Goal: Task Accomplishment & Management: Complete application form

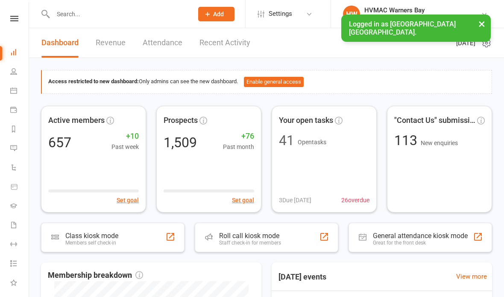
click at [16, 91] on icon at bounding box center [13, 90] width 7 height 7
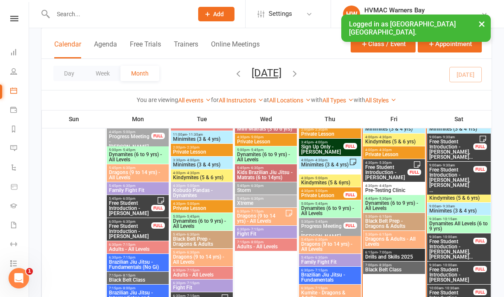
scroll to position [415, 0]
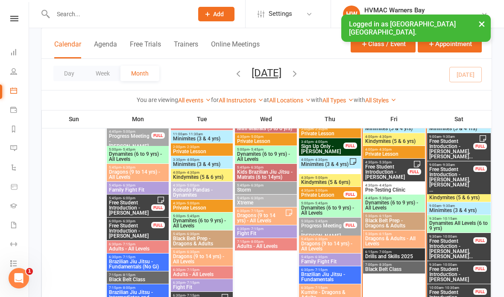
click at [390, 174] on span "Free Student Introduction - [PERSON_NAME]" at bounding box center [386, 171] width 43 height 15
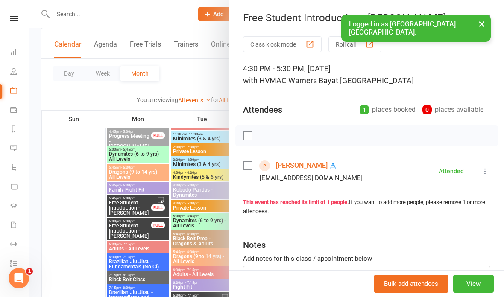
click at [302, 167] on link "Lucy Hammer" at bounding box center [302, 166] width 52 height 14
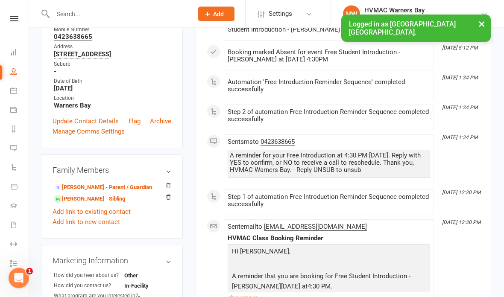
scroll to position [155, 0]
click at [86, 192] on link "Laura Hammer - Parent / Guardian" at bounding box center [103, 187] width 98 height 9
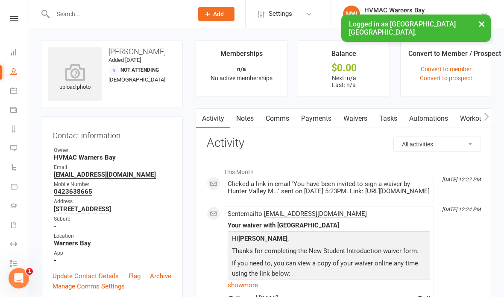
click at [358, 120] on link "Waivers" at bounding box center [355, 119] width 36 height 20
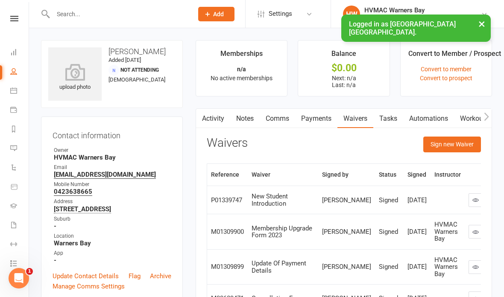
click at [448, 145] on button "Sign new Waiver" at bounding box center [452, 144] width 58 height 15
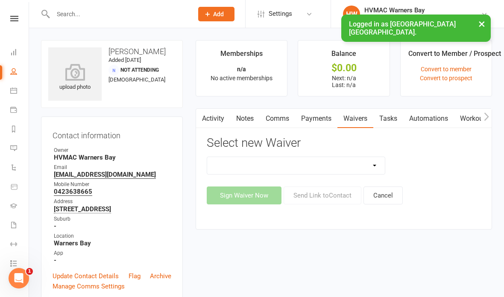
click at [334, 159] on select "Cancellation Form Cancellation Form - Kinder Kicks Fitness Challenge Goals Asse…" at bounding box center [296, 165] width 178 height 17
select select "5539"
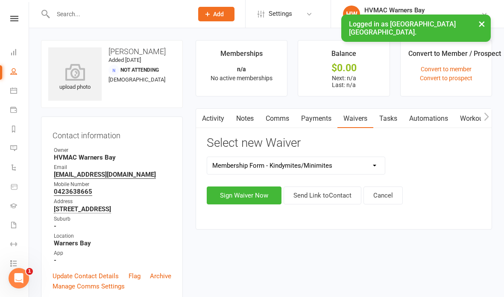
click at [264, 201] on button "Sign Waiver Now" at bounding box center [244, 196] width 75 height 18
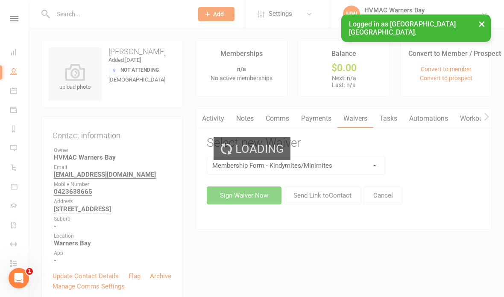
select select "bank_account"
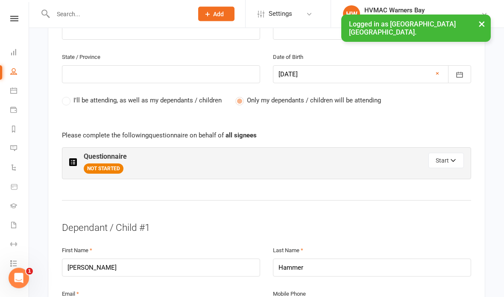
scroll to position [416, 0]
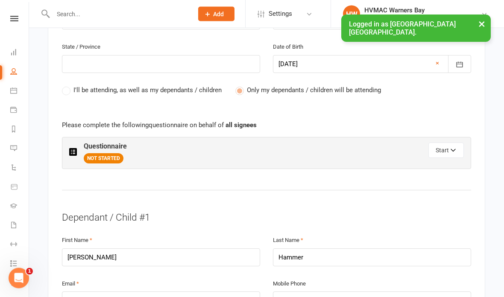
click at [452, 149] on icon "button" at bounding box center [454, 152] width 6 height 6
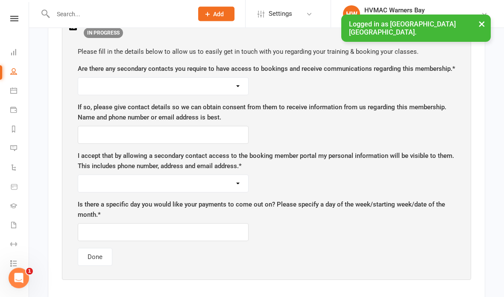
scroll to position [543, 0]
click at [234, 89] on select "Yes No" at bounding box center [163, 85] width 170 height 17
select select "No"
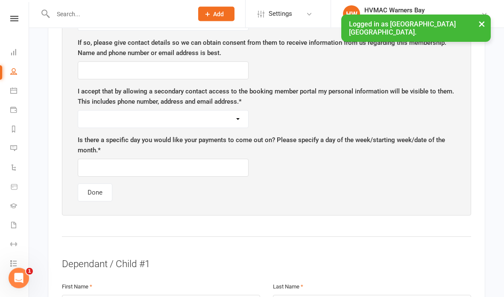
scroll to position [606, 0]
click at [236, 120] on select "Yes No" at bounding box center [163, 119] width 170 height 17
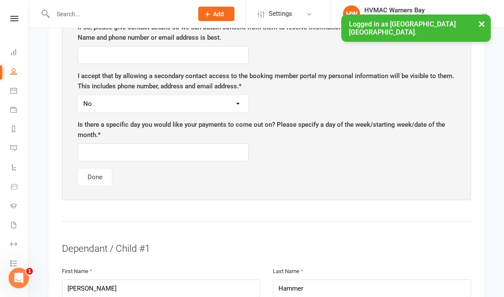
scroll to position [622, 0]
click at [207, 107] on select "Yes No" at bounding box center [163, 103] width 170 height 17
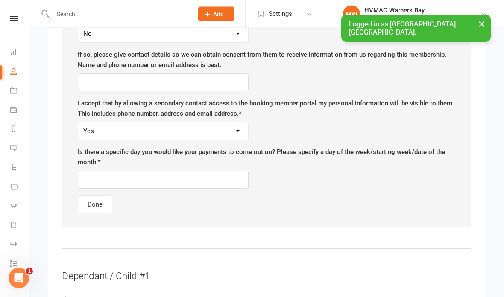
scroll to position [604, 0]
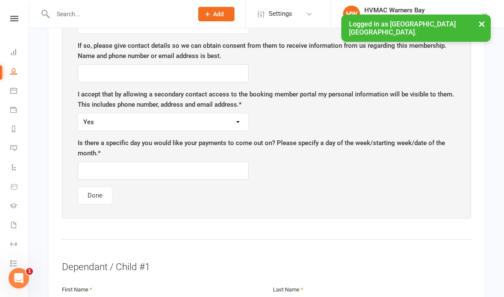
click at [219, 121] on select "Yes No" at bounding box center [163, 122] width 170 height 17
select select "No"
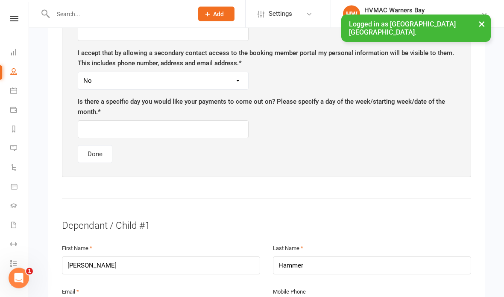
scroll to position [645, 0]
click at [218, 135] on input "text" at bounding box center [163, 129] width 171 height 18
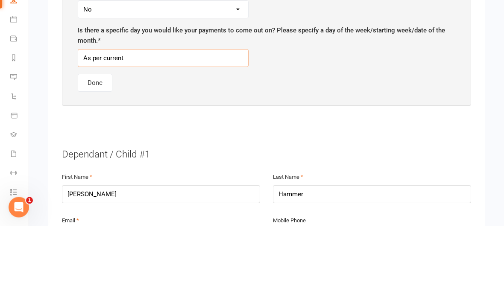
type input "As per current"
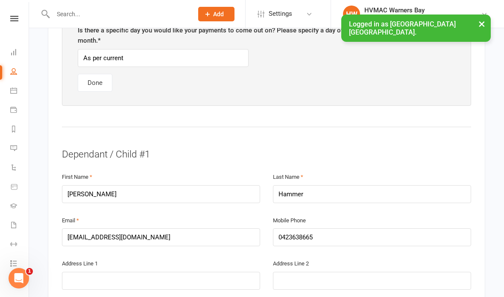
click at [86, 87] on button "Done" at bounding box center [95, 83] width 35 height 18
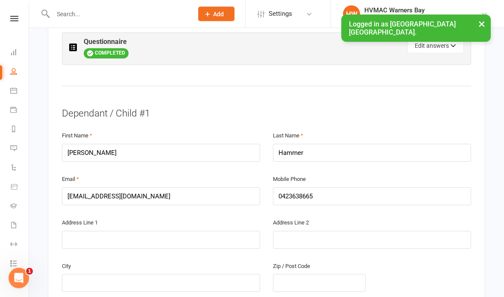
scroll to position [522, 0]
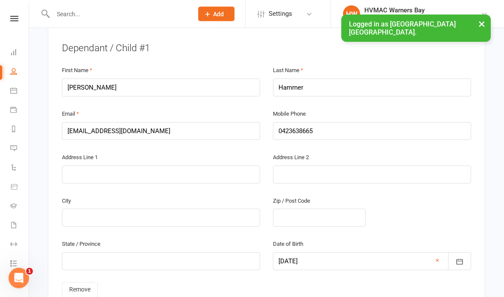
click at [84, 283] on link "Remove" at bounding box center [80, 290] width 36 height 15
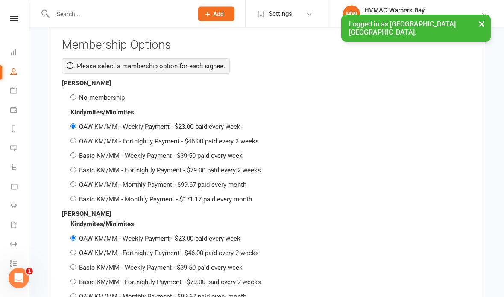
scroll to position [1362, 0]
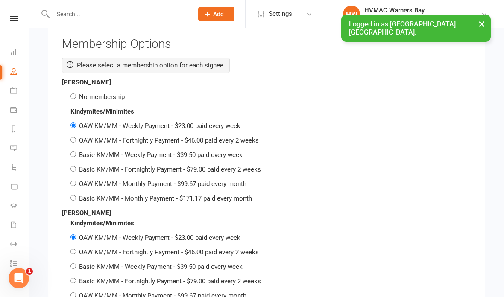
click at [71, 94] on div "Laura Hammer No membership Kindymites/Minimites OAW KM/MM - Weekly Payment - $2…" at bounding box center [266, 140] width 409 height 126
click at [75, 94] on input "No membership" at bounding box center [73, 97] width 6 height 6
radio input "true"
radio input "false"
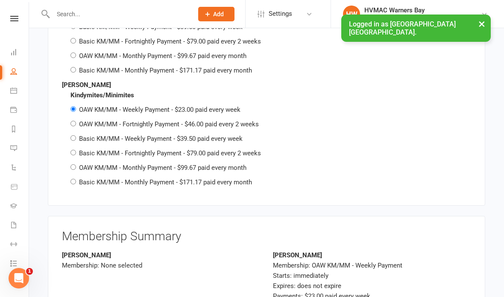
scroll to position [1490, 0]
click at [76, 135] on input "Basic KM/MM - Weekly Payment - $39.50 paid every week" at bounding box center [73, 138] width 6 height 6
radio input "true"
radio input "false"
click at [78, 137] on div "Kindymites/Minimites OAW KM/MM - Weekly Payment - $23.00 paid every week OAW KM…" at bounding box center [266, 138] width 409 height 97
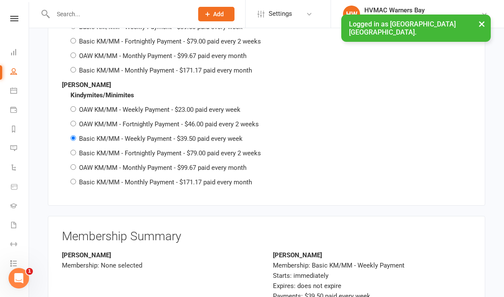
click at [77, 148] on div "Basic KM/MM - Fortnightly Payment - $79.00 paid every 2 weeks" at bounding box center [270, 153] width 401 height 10
click at [83, 150] on label "Basic KM/MM - Fortnightly Payment - $79.00 paid every 2 weeks" at bounding box center [170, 154] width 182 height 8
click at [76, 150] on input "Basic KM/MM - Fortnightly Payment - $79.00 paid every 2 weeks" at bounding box center [73, 153] width 6 height 6
radio input "true"
click at [81, 135] on label "Basic KM/MM - Weekly Payment - $39.50 paid every week" at bounding box center [161, 139] width 164 height 8
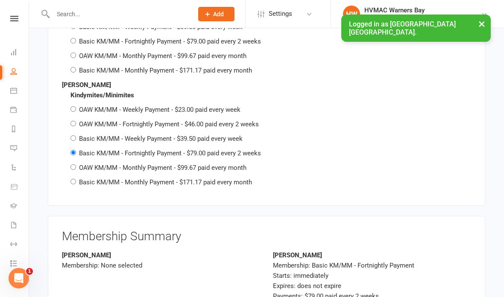
click at [76, 135] on input "Basic KM/MM - Weekly Payment - $39.50 paid every week" at bounding box center [73, 138] width 6 height 6
radio input "true"
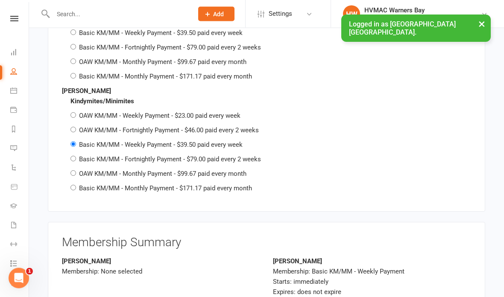
scroll to position [1484, 0]
click at [90, 155] on label "Basic KM/MM - Fortnightly Payment - $79.00 paid every 2 weeks" at bounding box center [170, 159] width 182 height 8
click at [76, 155] on input "Basic KM/MM - Fortnightly Payment - $79.00 paid every 2 weeks" at bounding box center [73, 158] width 6 height 6
radio input "true"
radio input "false"
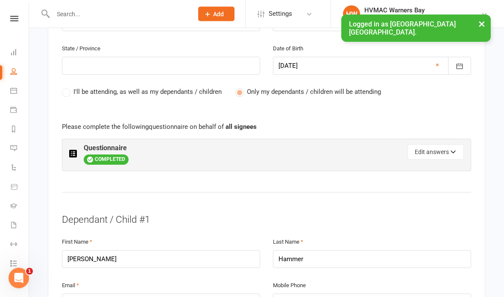
click at [451, 145] on button "Edit answers" at bounding box center [436, 152] width 56 height 15
select select "No"
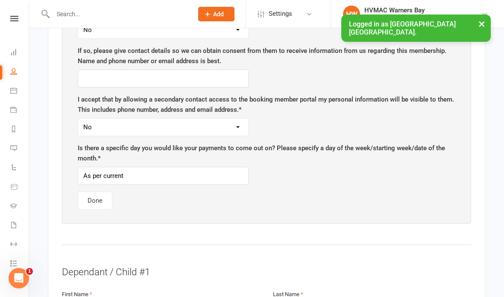
scroll to position [599, 0]
click at [150, 175] on input "As per current" at bounding box center [163, 176] width 171 height 18
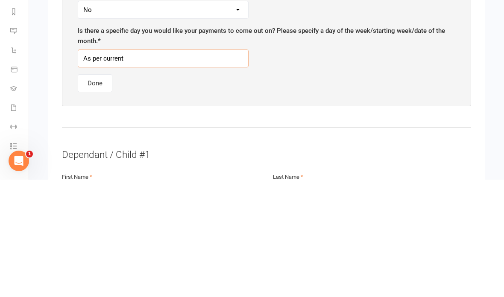
click at [145, 167] on input "As per current" at bounding box center [163, 176] width 171 height 18
click at [129, 167] on input "As per current" at bounding box center [163, 176] width 171 height 18
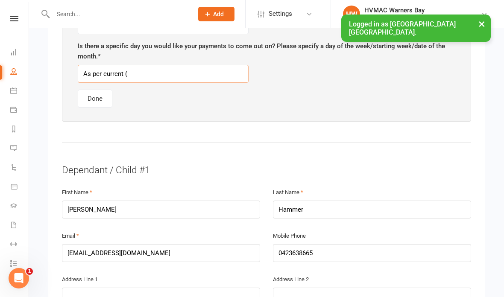
scroll to position [712, 0]
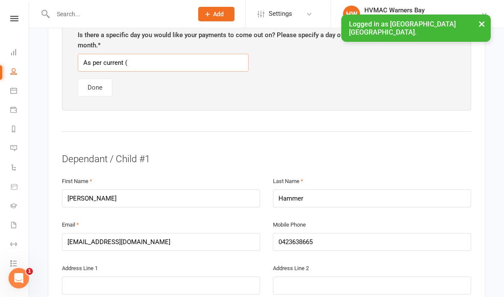
click at [164, 65] on input "As per current (" at bounding box center [163, 63] width 171 height 18
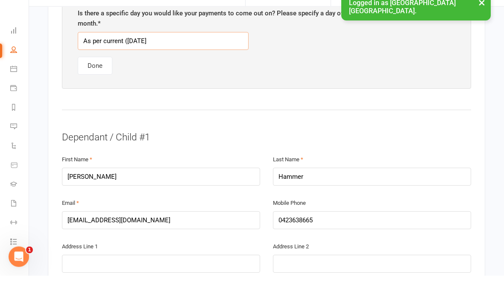
type input "As per current (18/9/25)"
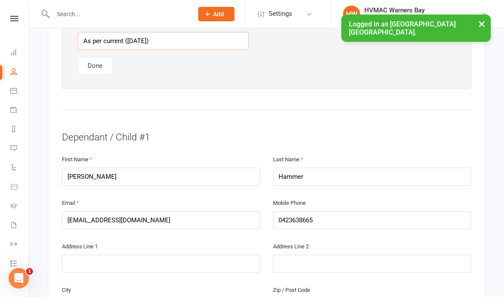
click at [103, 73] on button "Done" at bounding box center [95, 66] width 35 height 18
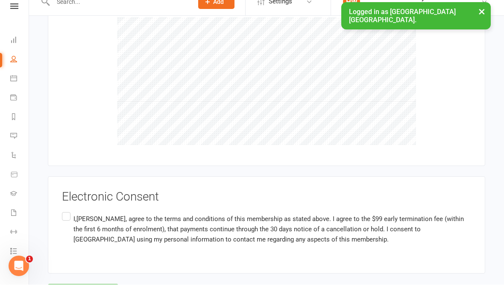
scroll to position [2129, 0]
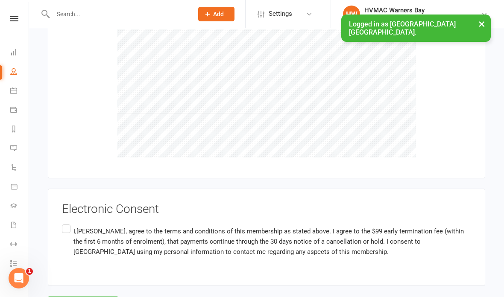
click at [64, 223] on label "I,Laura Hammer, agree to the terms and conditions of this membership as stated …" at bounding box center [266, 241] width 409 height 37
click at [64, 223] on input "I,Laura Hammer, agree to the terms and conditions of this membership as stated …" at bounding box center [65, 223] width 6 height 0
